Goal: Transaction & Acquisition: Book appointment/travel/reservation

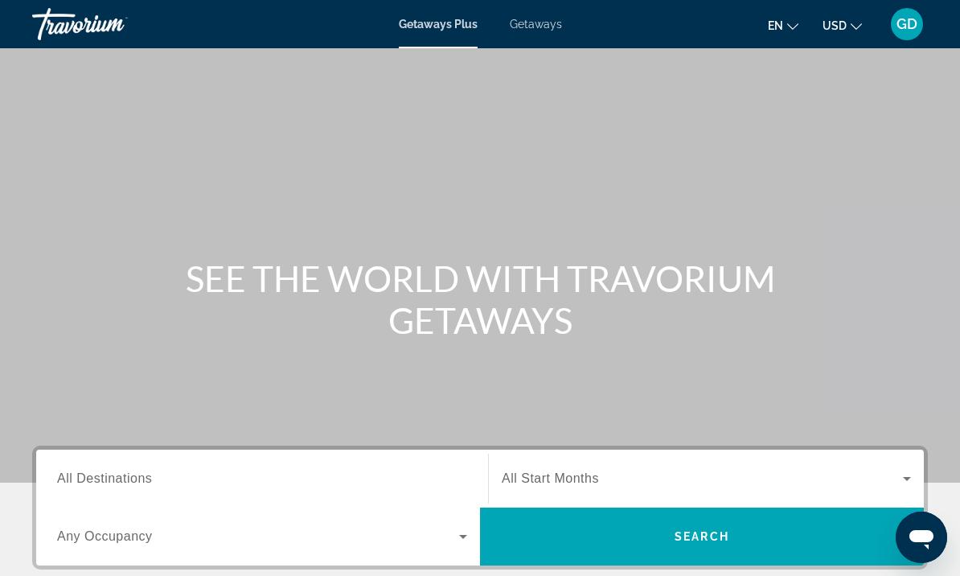
click at [552, 24] on span "Getaways" at bounding box center [536, 24] width 52 height 13
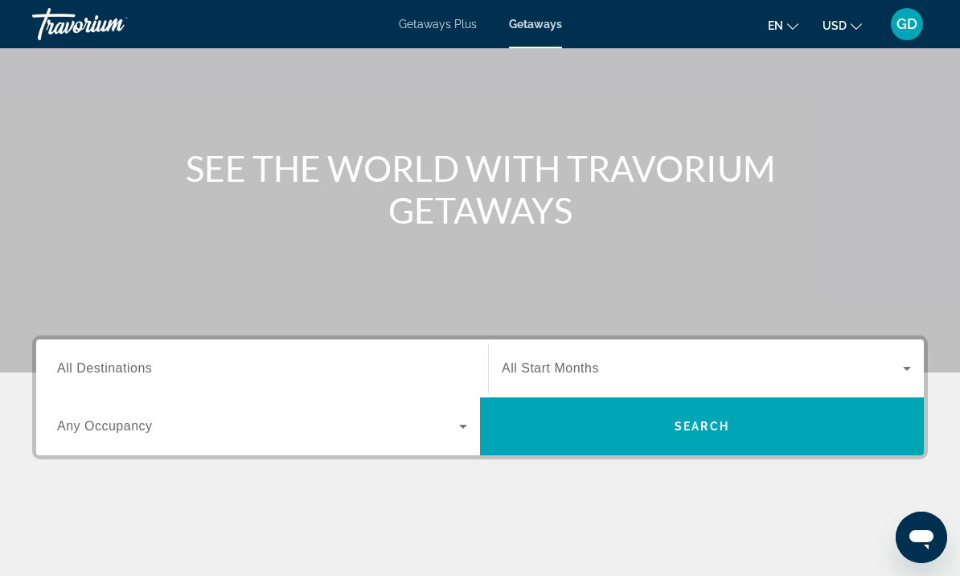
scroll to position [113, 0]
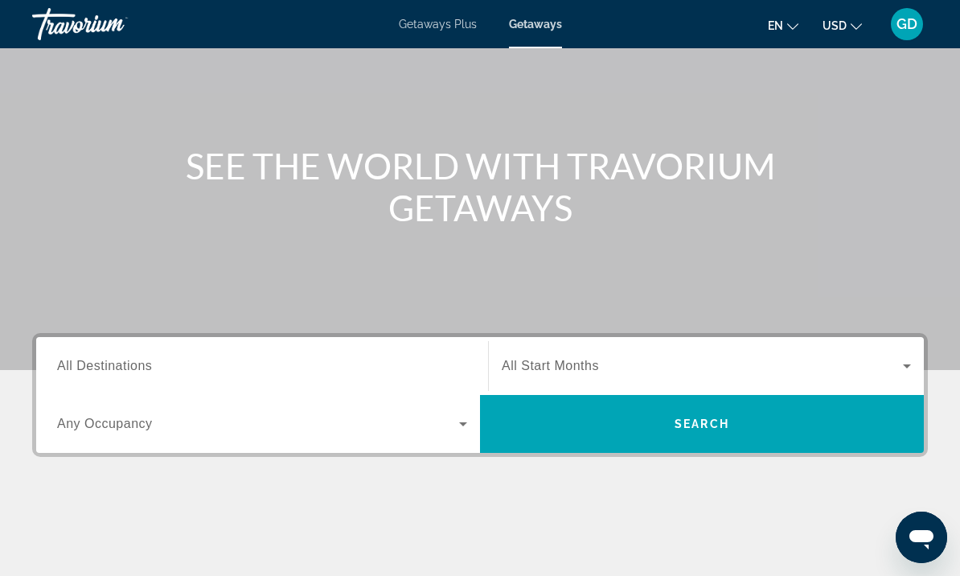
click at [338, 365] on input "Destination All Destinations" at bounding box center [262, 366] width 410 height 19
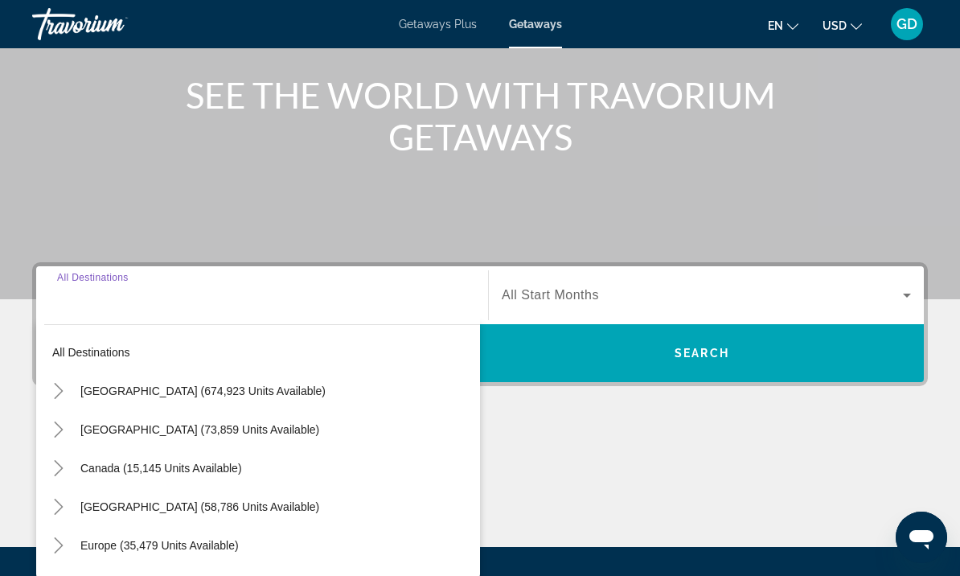
scroll to position [296, 0]
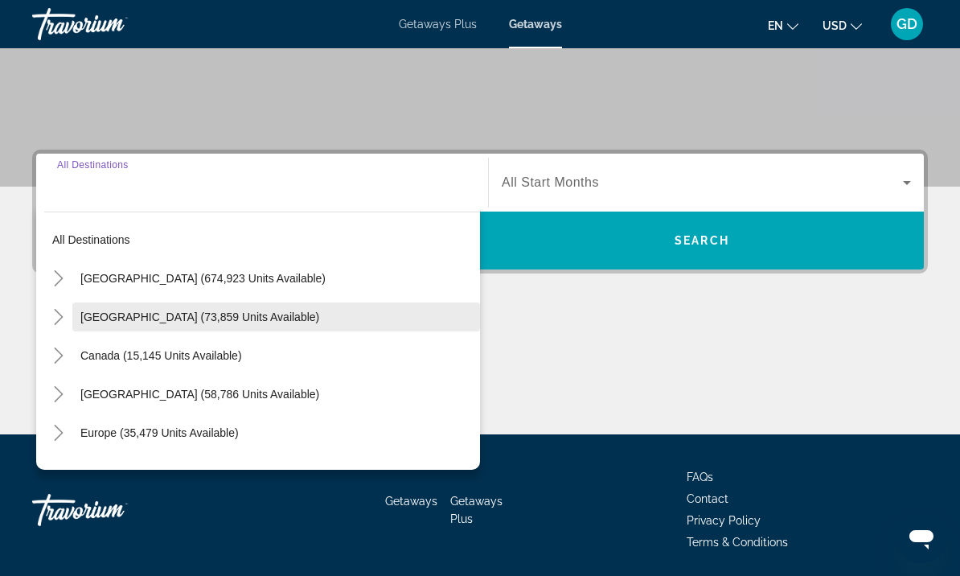
click at [191, 326] on span "Search widget" at bounding box center [276, 316] width 408 height 39
type input "**********"
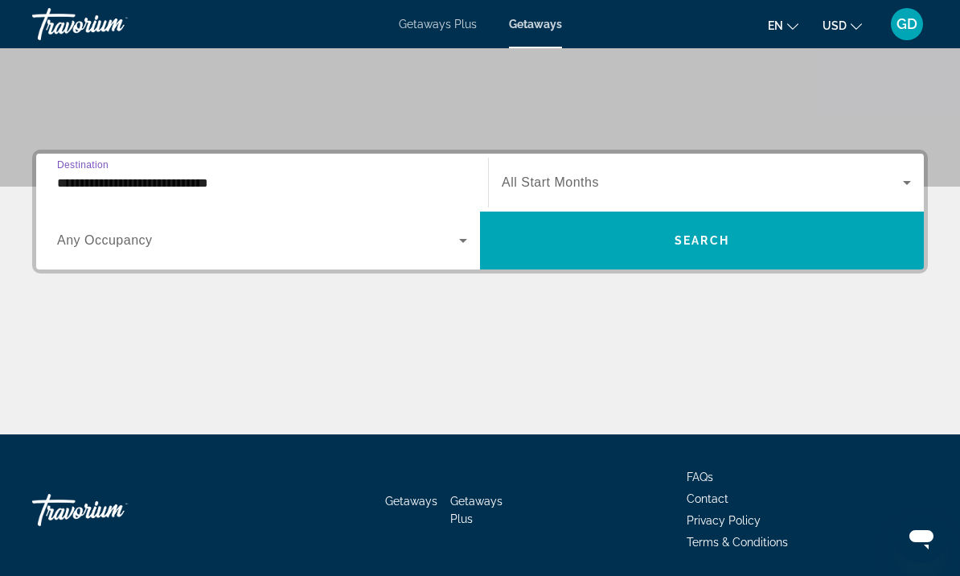
click at [450, 248] on span "Search widget" at bounding box center [258, 240] width 402 height 19
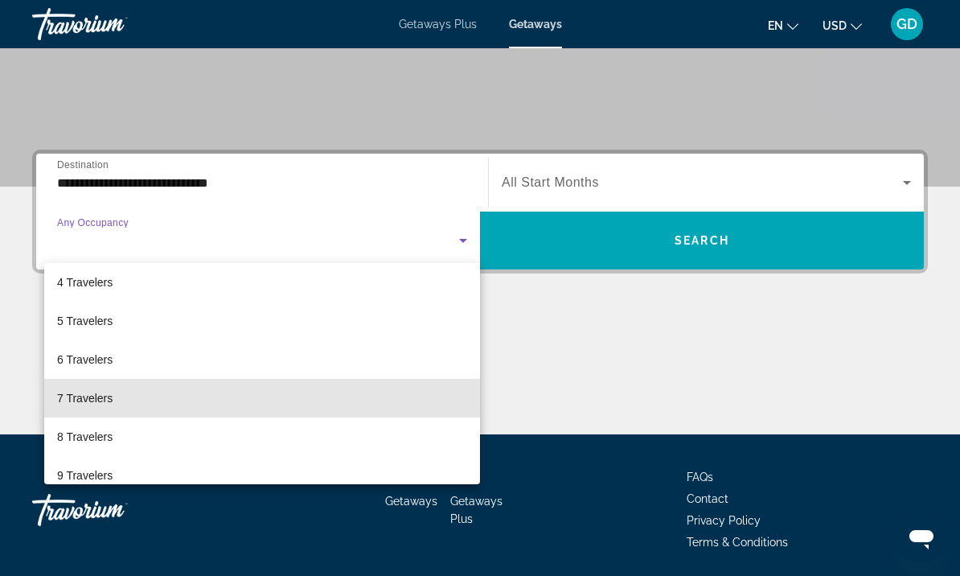
scroll to position [121, 0]
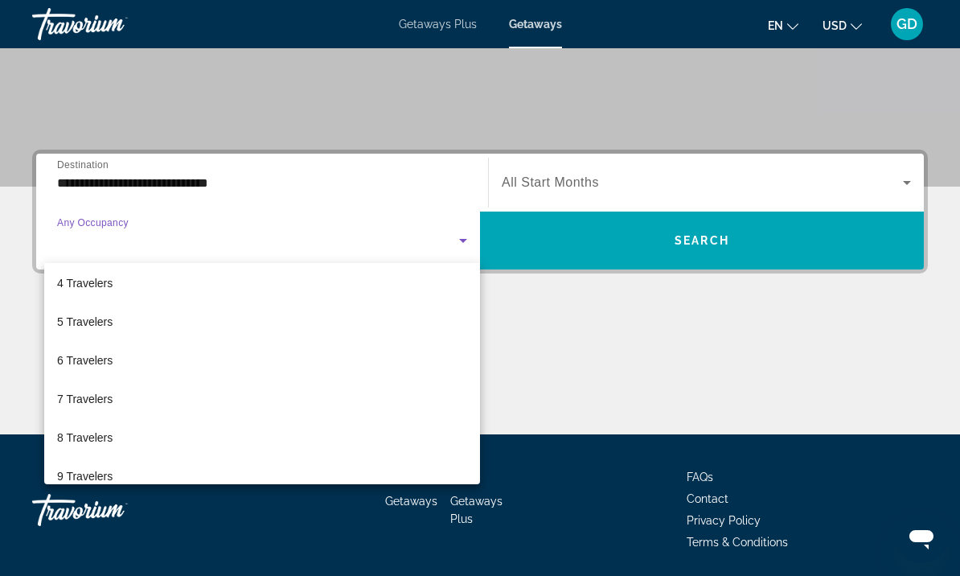
click at [449, 244] on div at bounding box center [480, 288] width 960 height 576
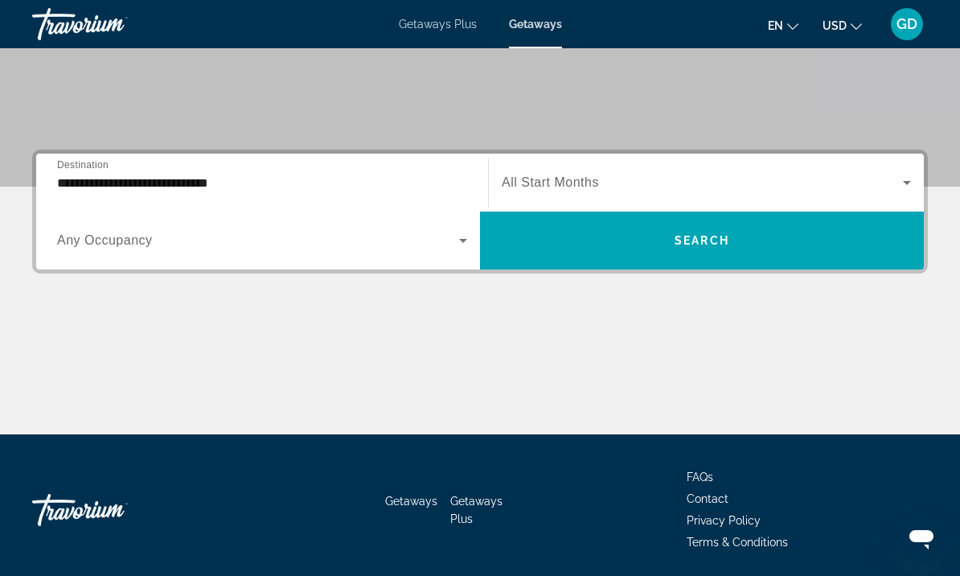
click at [447, 248] on span "Search widget" at bounding box center [258, 240] width 402 height 19
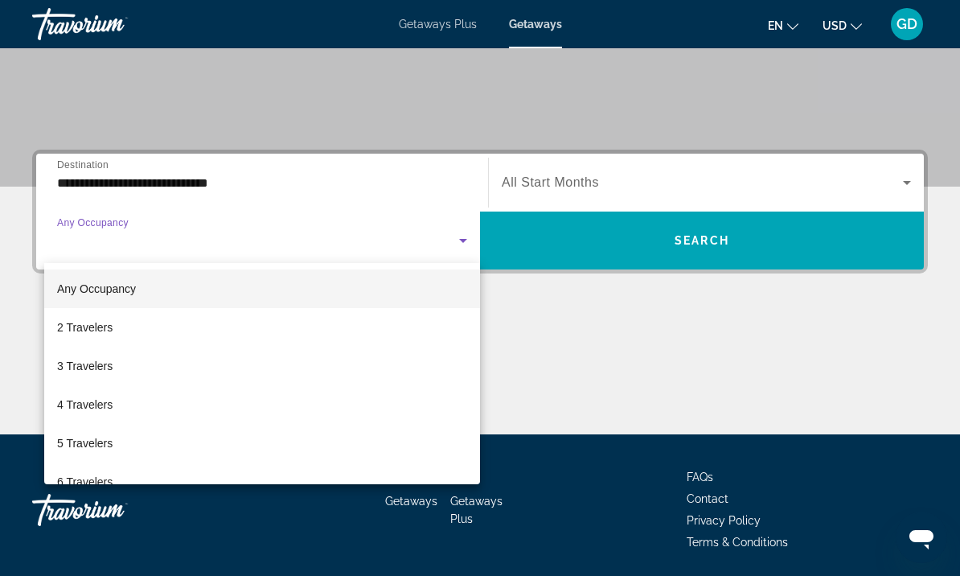
click at [461, 244] on div at bounding box center [480, 288] width 960 height 576
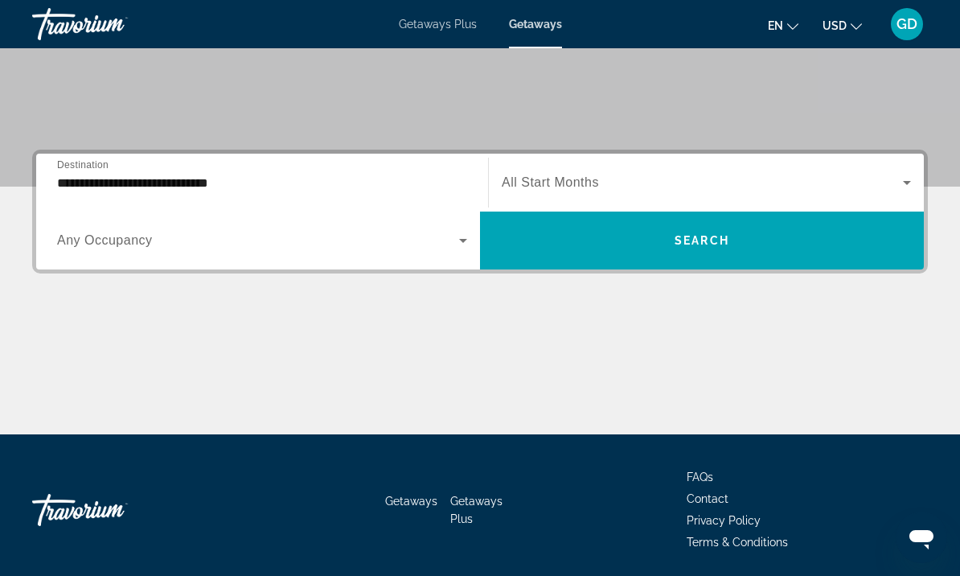
click at [464, 249] on icon "Search widget" at bounding box center [462, 240] width 19 height 19
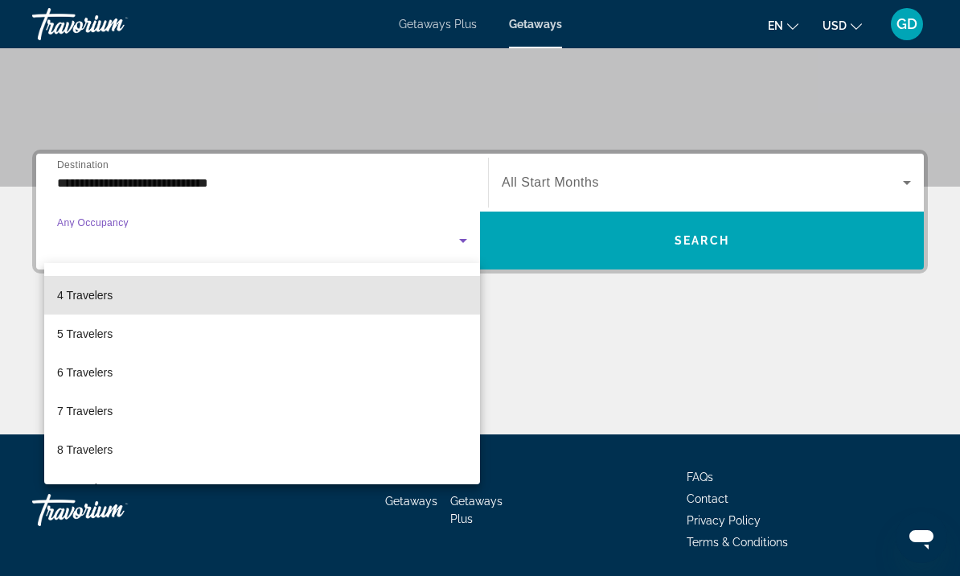
scroll to position [110, 0]
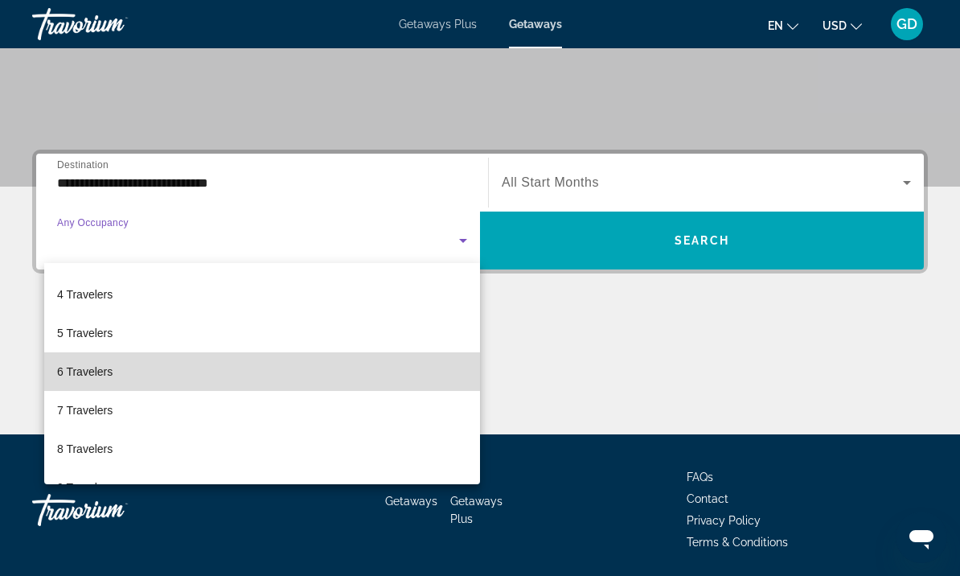
click at [69, 374] on span "6 Travelers" at bounding box center [84, 371] width 55 height 19
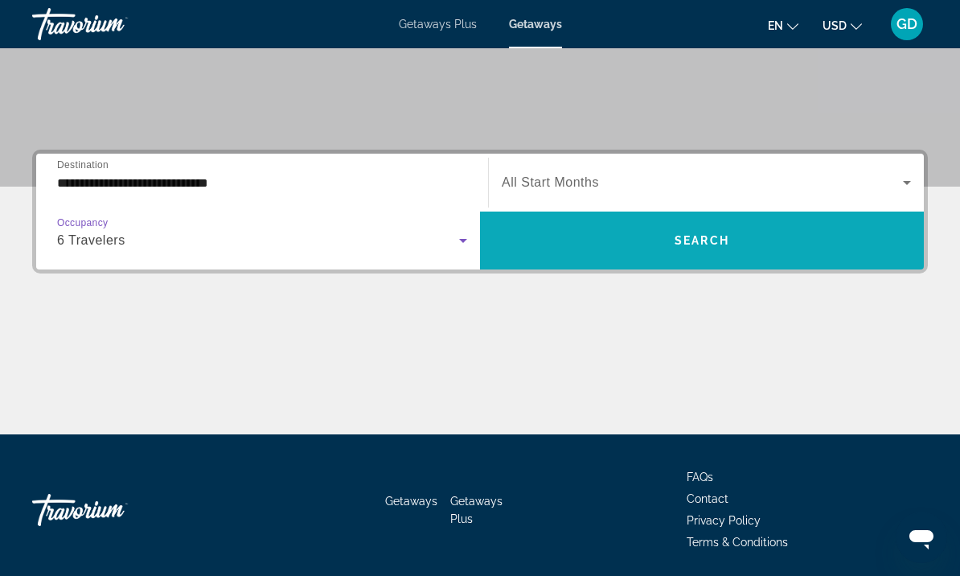
click at [708, 232] on span "Search widget" at bounding box center [702, 240] width 444 height 39
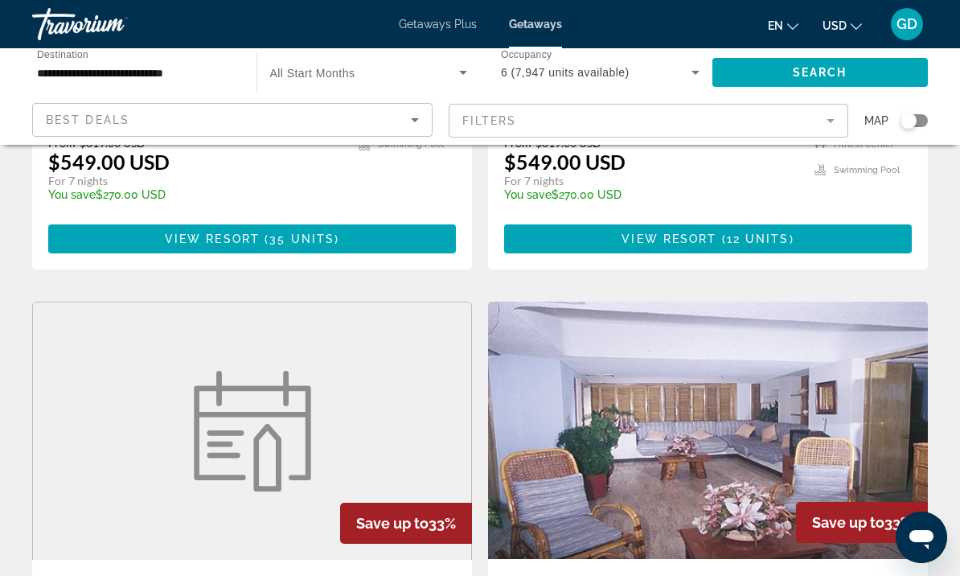
scroll to position [2737, 0]
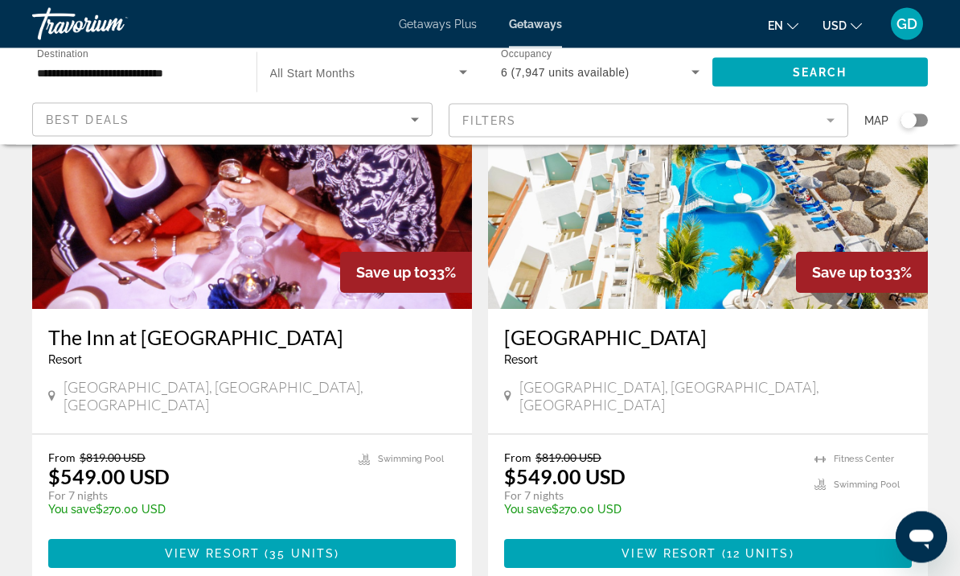
click at [825, 125] on mat-form-field "Filters" at bounding box center [649, 121] width 400 height 34
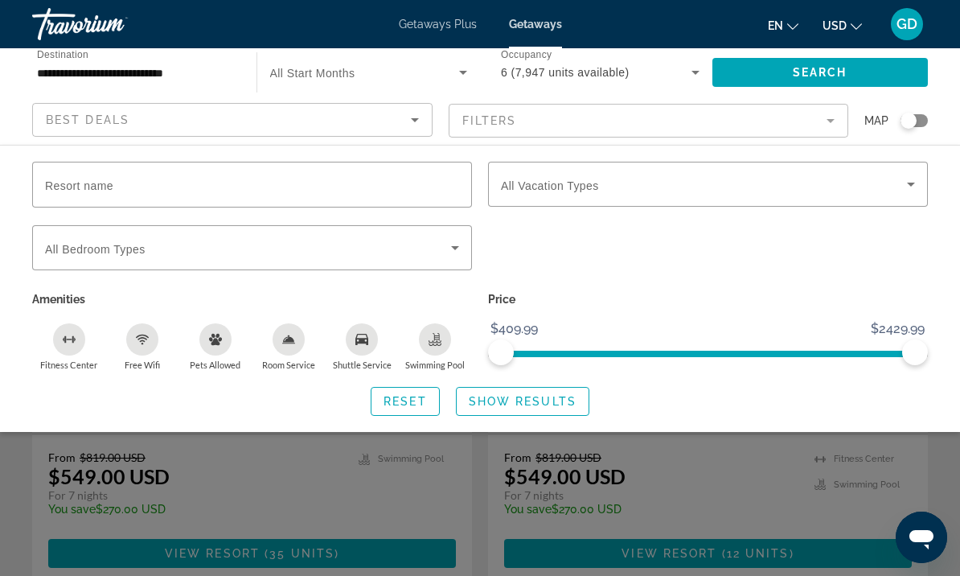
click at [826, 119] on mat-form-field "Filters" at bounding box center [649, 121] width 400 height 34
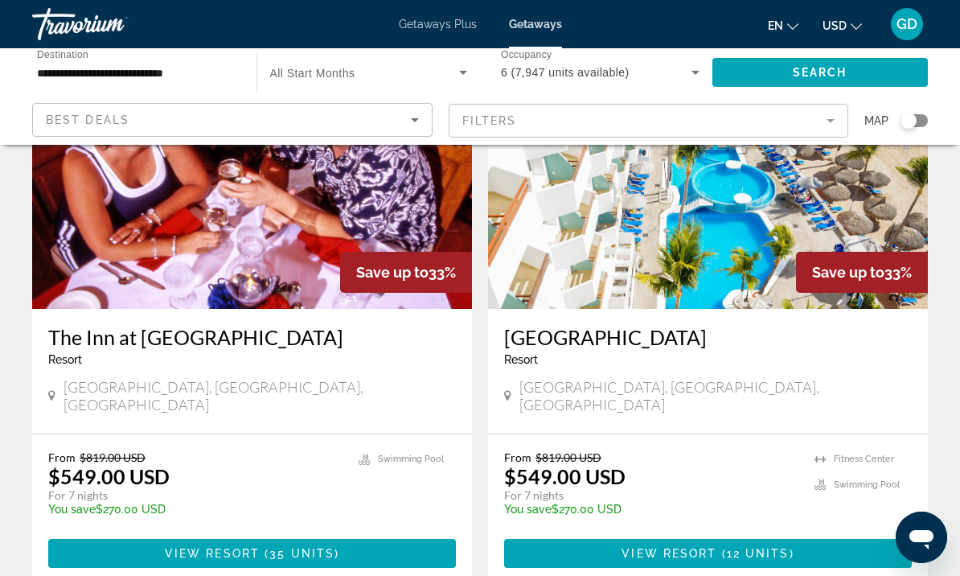
click at [838, 128] on mat-form-field "Filters" at bounding box center [649, 121] width 400 height 34
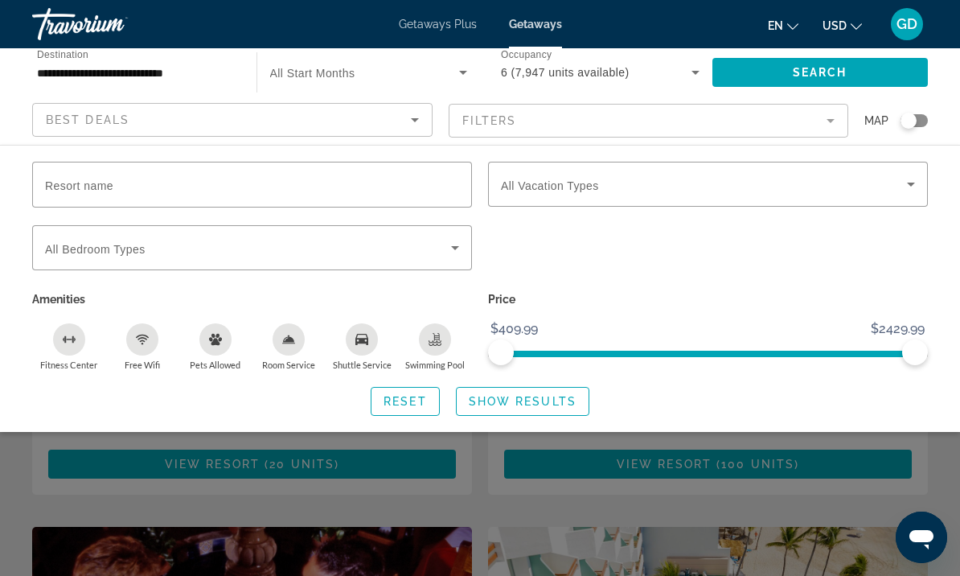
scroll to position [1938, 0]
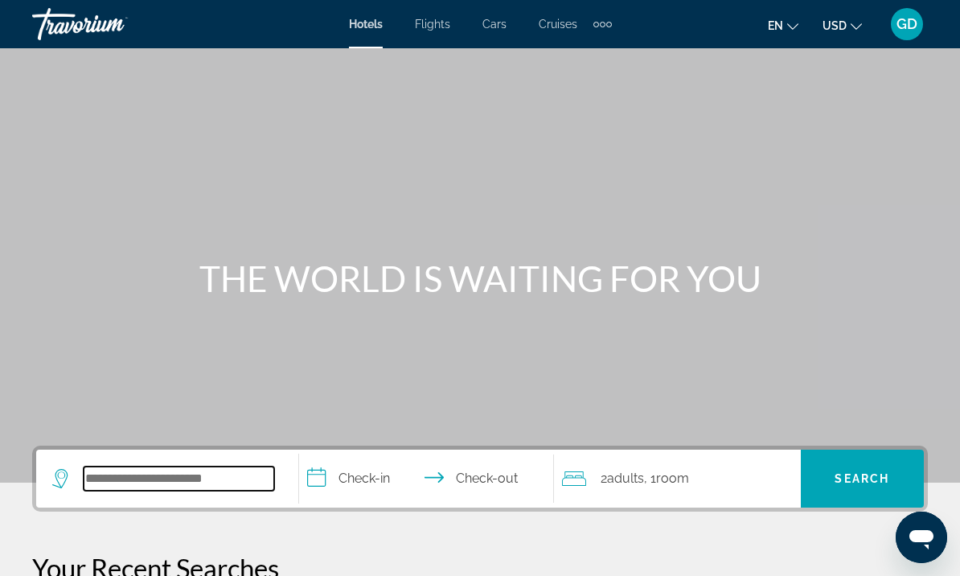
click at [214, 474] on input "Search widget" at bounding box center [179, 478] width 191 height 24
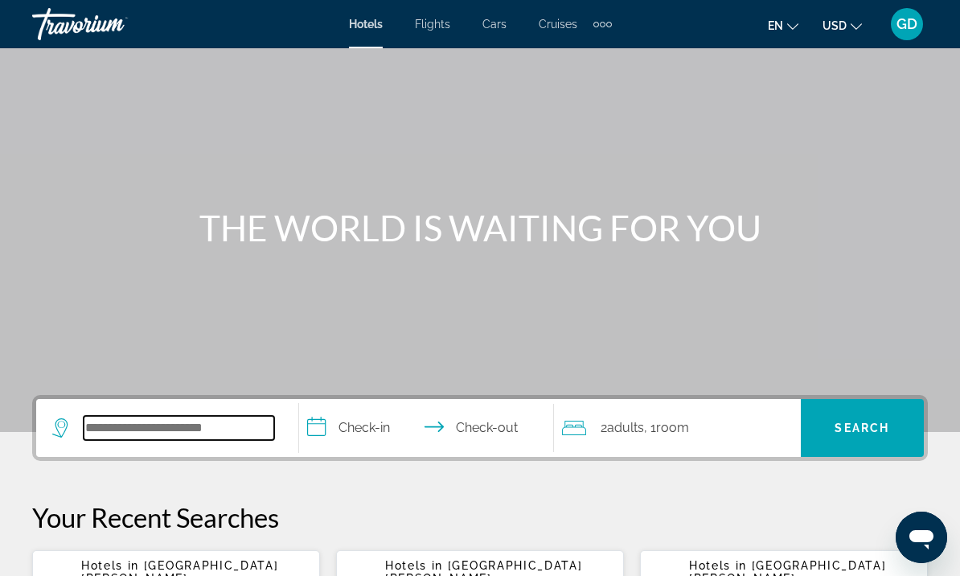
click at [128, 433] on input "Search widget" at bounding box center [179, 428] width 191 height 24
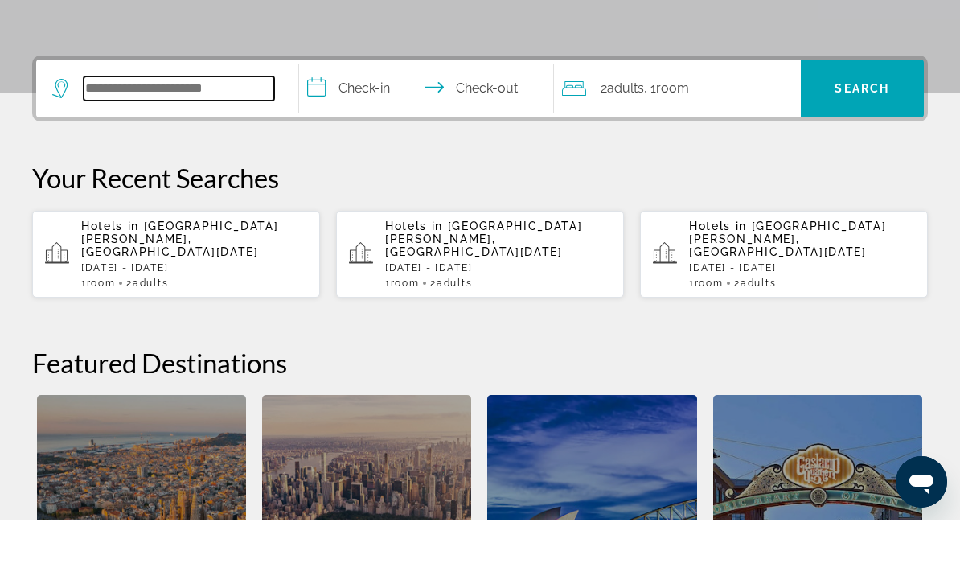
scroll to position [338, 0]
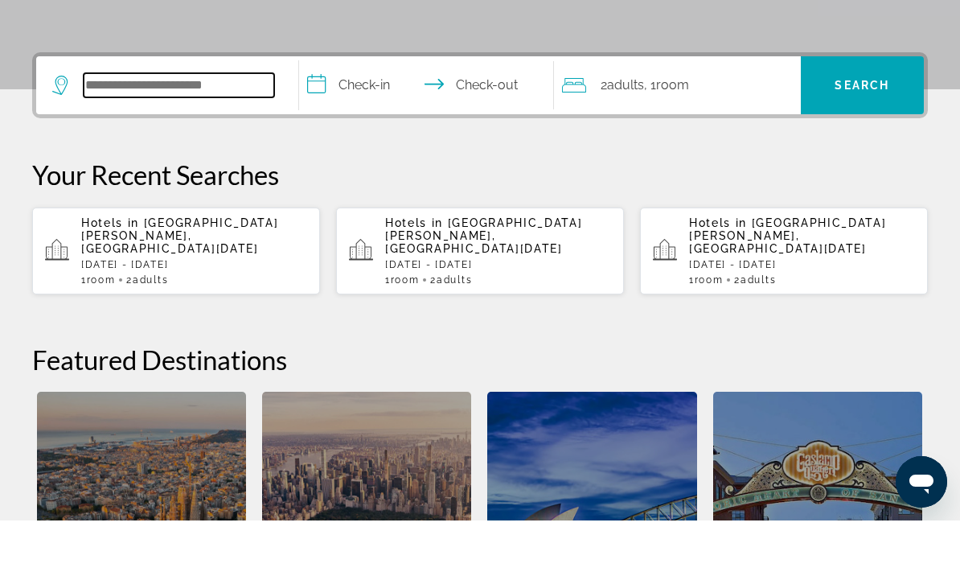
click at [128, 129] on input "Search widget" at bounding box center [179, 141] width 191 height 24
click at [164, 129] on input "Search widget" at bounding box center [179, 141] width 191 height 24
click at [232, 129] on input "Search widget" at bounding box center [179, 141] width 191 height 24
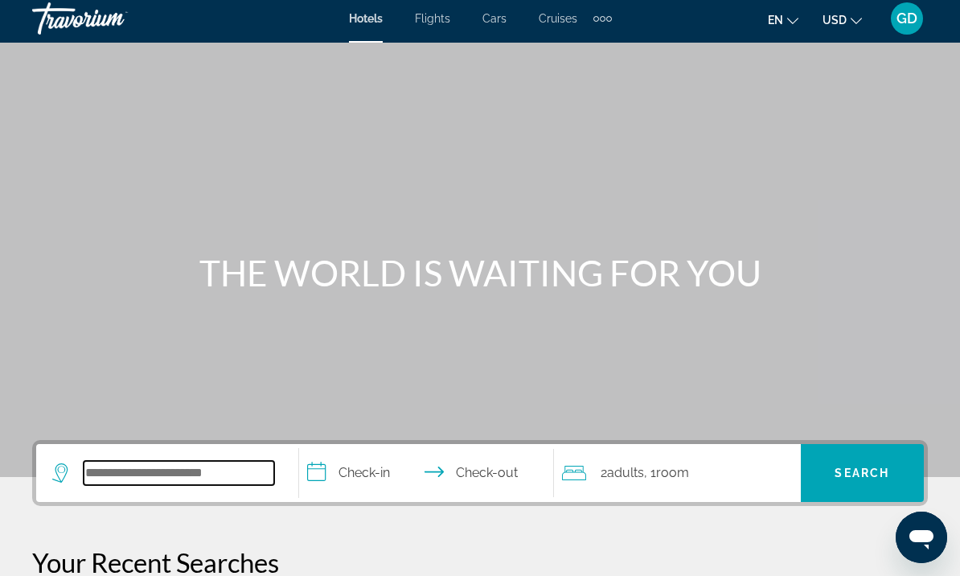
scroll to position [0, 0]
